Goal: Task Accomplishment & Management: Manage account settings

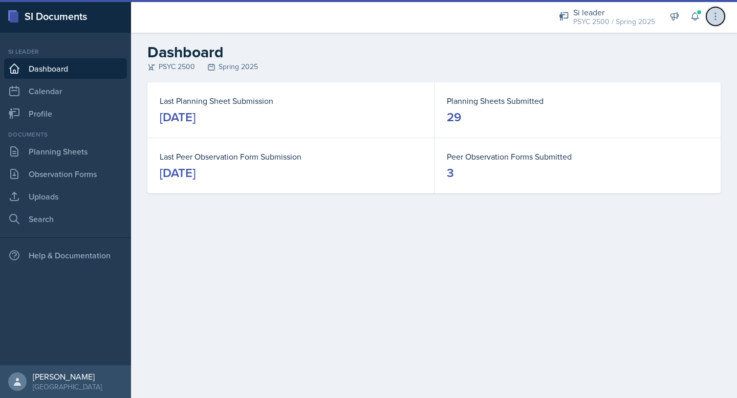
click at [706, 15] on button at bounding box center [715, 16] width 18 height 18
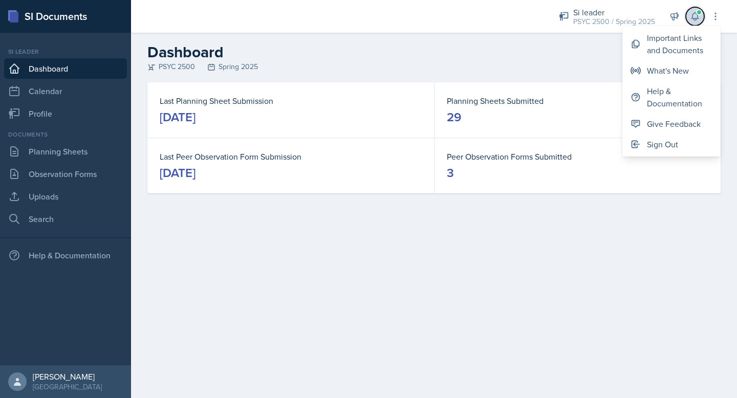
click at [692, 15] on icon at bounding box center [694, 17] width 7 height 8
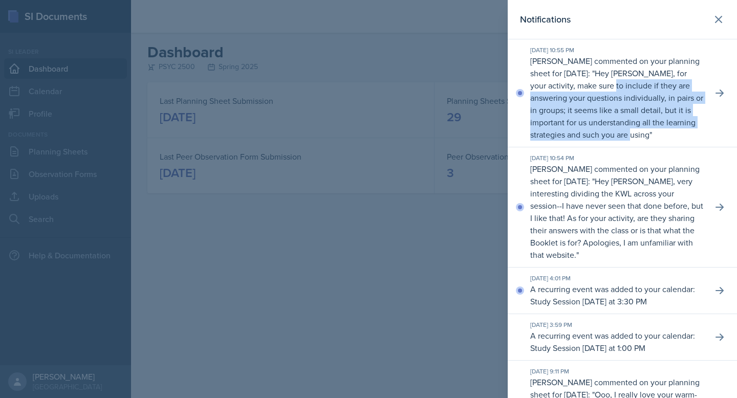
drag, startPoint x: 643, startPoint y: 88, endPoint x: 652, endPoint y: 135, distance: 47.0
click at [652, 135] on p "[PERSON_NAME] commented on your planning sheet for [DATE]: " Hey [PERSON_NAME],…" at bounding box center [617, 98] width 174 height 86
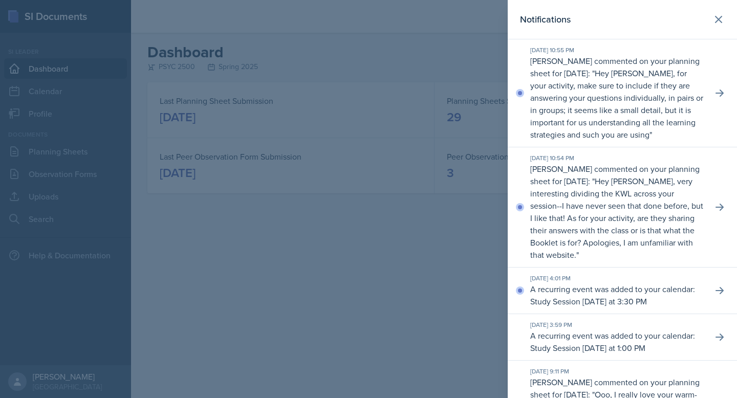
click at [654, 134] on p "[PERSON_NAME] commented on your planning sheet for [DATE]: " Hey [PERSON_NAME],…" at bounding box center [617, 98] width 174 height 86
click at [635, 224] on p "Hey [PERSON_NAME], very interesting dividing the KWL across your session--I hav…" at bounding box center [616, 217] width 173 height 85
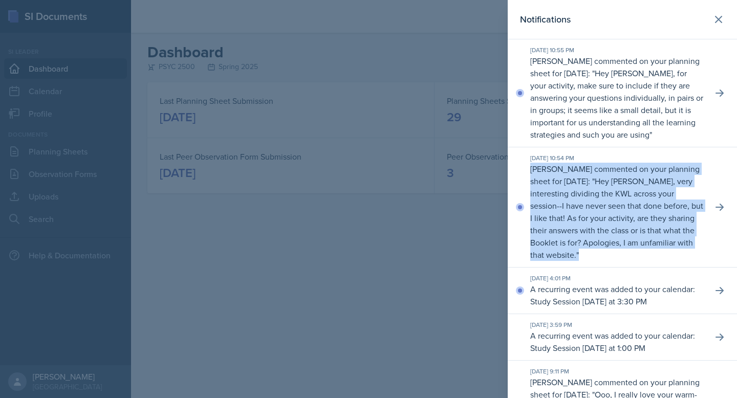
click at [635, 224] on p "Hey [PERSON_NAME], very interesting dividing the KWL across your session--I hav…" at bounding box center [616, 217] width 173 height 85
drag, startPoint x: 641, startPoint y: 186, endPoint x: 659, endPoint y: 251, distance: 67.4
click at [659, 251] on p "[PERSON_NAME] commented on your planning sheet for [DATE]: " Hey [PERSON_NAME],…" at bounding box center [617, 212] width 174 height 98
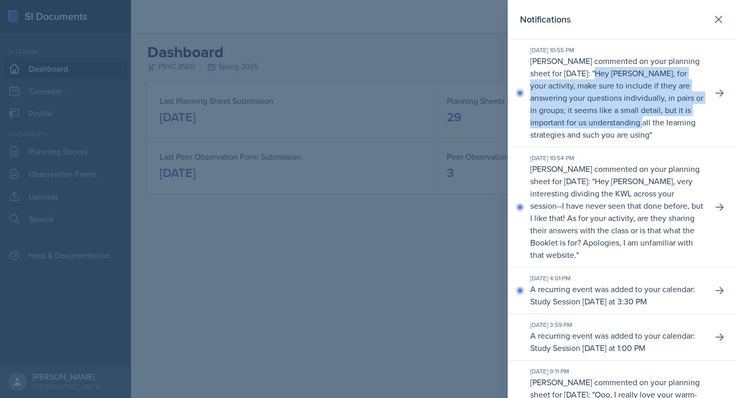
drag, startPoint x: 640, startPoint y: 71, endPoint x: 657, endPoint y: 128, distance: 59.1
click at [657, 128] on p "[PERSON_NAME] commented on your planning sheet for [DATE]: " Hey [PERSON_NAME],…" at bounding box center [617, 98] width 174 height 86
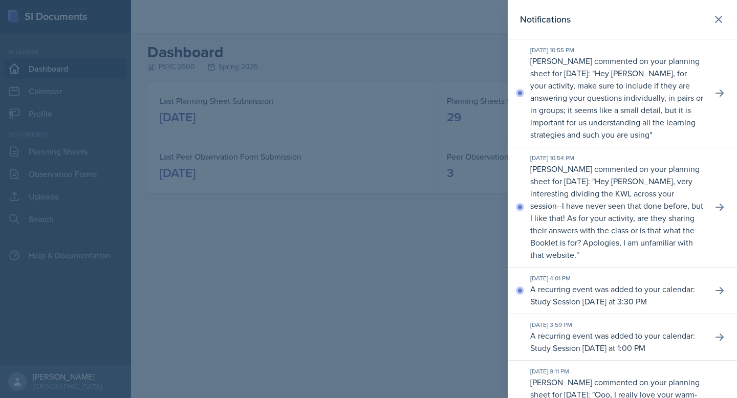
click at [660, 134] on p "[PERSON_NAME] commented on your planning sheet for [DATE]: " Hey [PERSON_NAME],…" at bounding box center [617, 98] width 174 height 86
click at [724, 92] on icon at bounding box center [719, 93] width 10 height 10
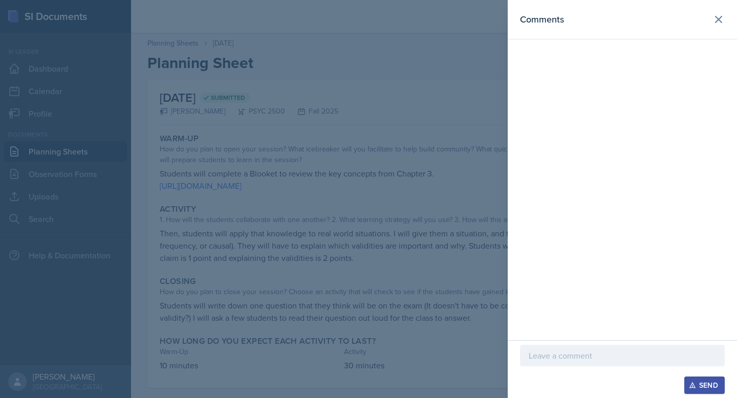
click at [463, 122] on div at bounding box center [368, 199] width 737 height 398
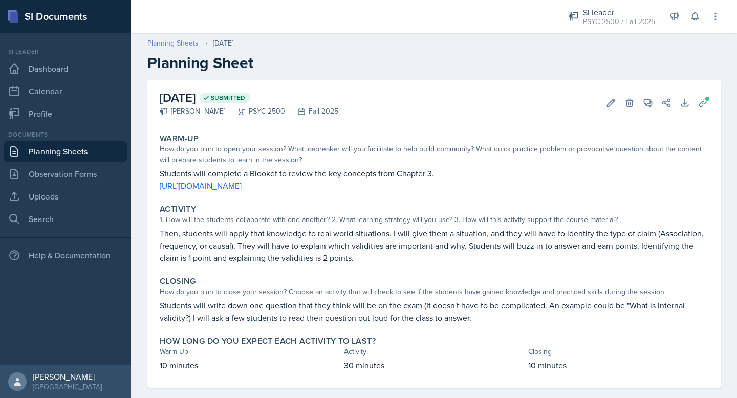
click at [180, 47] on link "Planning Sheets" at bounding box center [172, 43] width 51 height 11
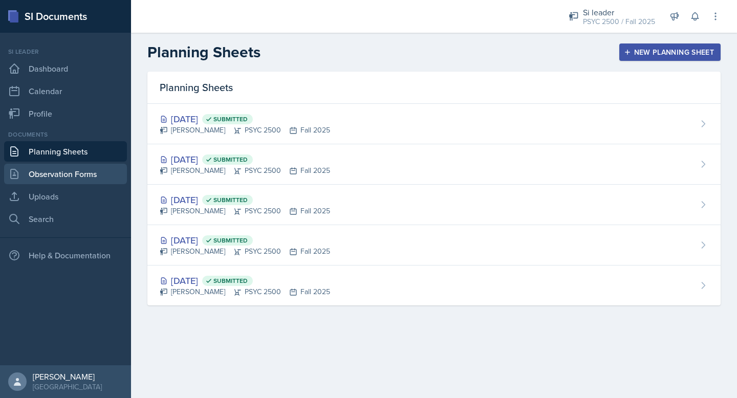
click at [45, 175] on link "Observation Forms" at bounding box center [65, 174] width 123 height 20
